Goal: Use online tool/utility: Utilize a website feature to perform a specific function

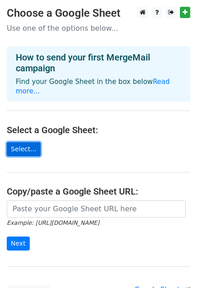
click at [18, 142] on link "Select..." at bounding box center [24, 149] width 34 height 14
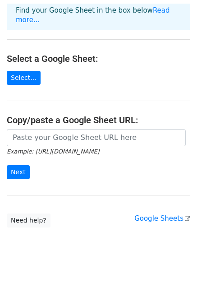
scroll to position [72, 0]
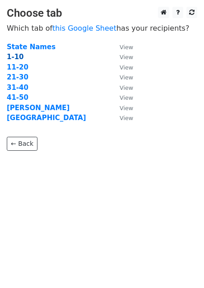
click at [15, 58] on strong "1-10" at bounding box center [15, 57] width 17 height 8
click at [127, 56] on small "View" at bounding box center [127, 57] width 14 height 7
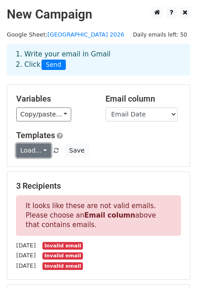
click at [31, 149] on link "Load..." at bounding box center [33, 150] width 35 height 14
